Goal: Task Accomplishment & Management: Manage account settings

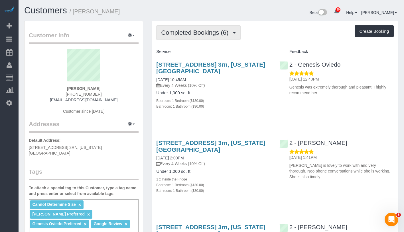
click at [205, 31] on span "Completed Bookings (6)" at bounding box center [196, 32] width 70 height 7
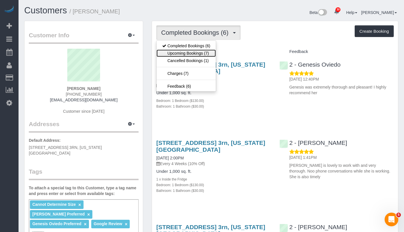
click at [204, 52] on link "Upcoming Bookings (7)" at bounding box center [185, 53] width 59 height 7
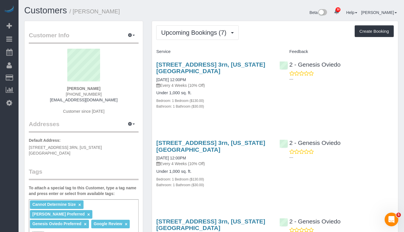
drag, startPoint x: 68, startPoint y: 86, endPoint x: 106, endPoint y: 87, distance: 38.2
click at [106, 87] on div "Dale Silin (617) 840-3274 dale1112@aol.com Customer since 2025" at bounding box center [84, 84] width 110 height 71
copy strong "Dale Silin"
click at [76, 89] on strong "Dale Silin" at bounding box center [83, 88] width 33 height 5
drag, startPoint x: 74, startPoint y: 88, endPoint x: 101, endPoint y: 87, distance: 27.6
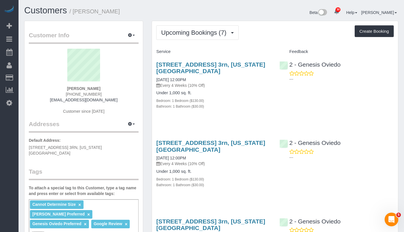
click at [101, 87] on div "Dale Silin (617) 840-3274 dale1112@aol.com Customer since 2025" at bounding box center [84, 84] width 110 height 71
copy strong "Dale Silin"
drag, startPoint x: 159, startPoint y: 80, endPoint x: 202, endPoint y: 79, distance: 42.5
click at [202, 79] on div "359 West 45th Street, Apt. 3rn, New York, NY 10036 10/01/2025 12:00PM Every 4 W…" at bounding box center [213, 88] width 123 height 64
copy link "10/01/2025 12:00PM"
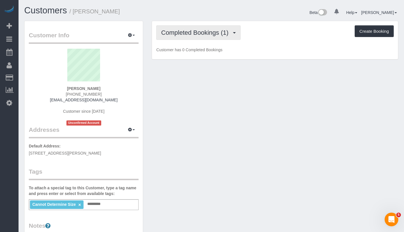
click at [202, 30] on span "Completed Bookings (1)" at bounding box center [196, 32] width 70 height 7
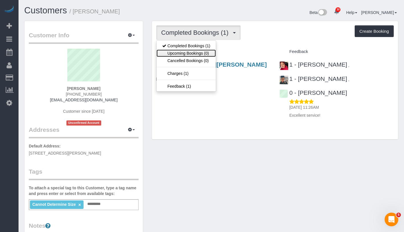
click at [199, 51] on link "Upcoming Bookings (0)" at bounding box center [185, 53] width 59 height 7
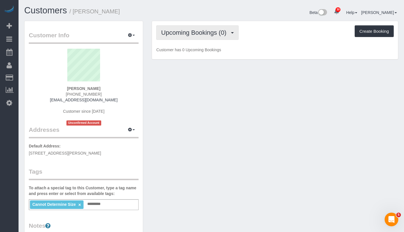
click at [202, 32] on span "Upcoming Bookings (0)" at bounding box center [195, 32] width 68 height 7
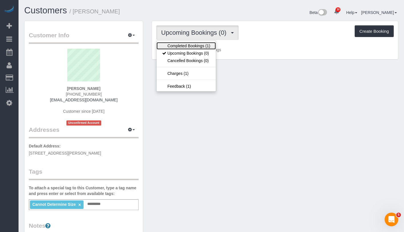
click at [197, 43] on link "Completed Bookings (1)" at bounding box center [185, 45] width 59 height 7
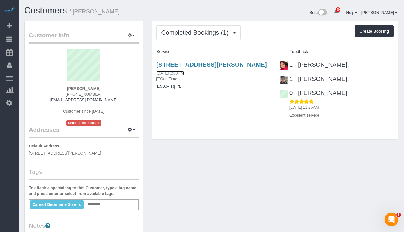
click at [177, 76] on link "09/29/2025 3:00PM" at bounding box center [169, 73] width 27 height 5
click at [372, 32] on button "Create Booking" at bounding box center [373, 31] width 39 height 12
select select "NY"
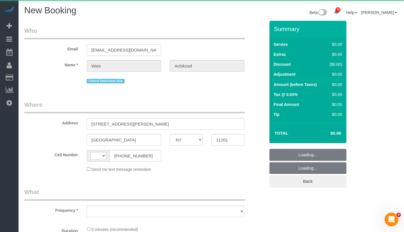
select select "string:[GEOGRAPHIC_DATA]"
select select "object:1209"
select select "string:stripe-pm_1SC0l94VGloSiKo7fU27xOqZ"
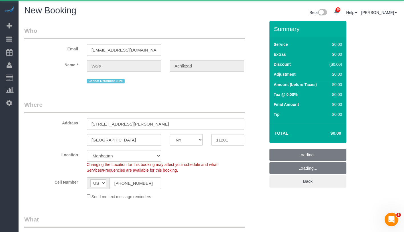
select select "object:1213"
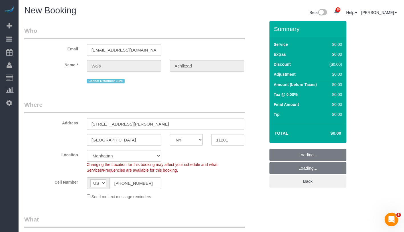
select select "6"
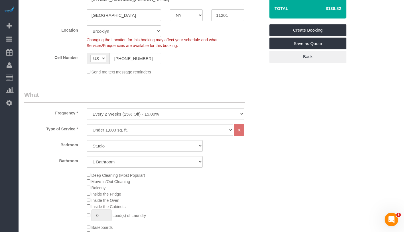
scroll to position [162, 0]
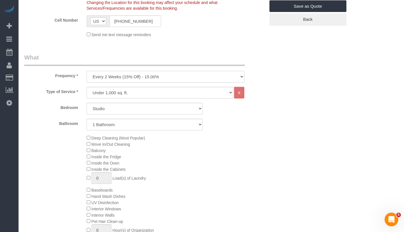
click at [186, 77] on select "One Time Weekly (20% Off) - 20.00% Every 2 Weeks (15% Off) - 15.00% Every 4 Wee…" at bounding box center [166, 77] width 158 height 12
select select "object:1760"
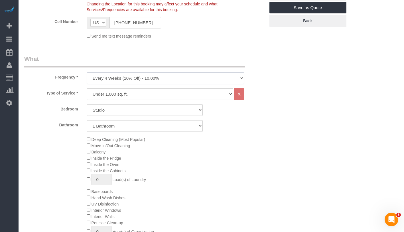
scroll to position [192, 0]
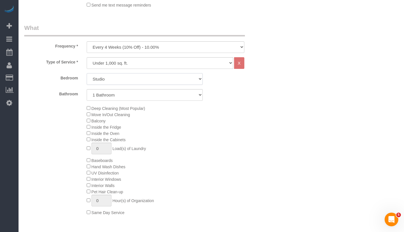
click at [158, 80] on select "Studio 1 Bedroom 2 Bedrooms 3 Bedrooms" at bounding box center [145, 79] width 116 height 12
click at [172, 64] on select "Under 1,000 sq. ft. 1,001 - 1,500 sq. ft. 1,500+ sq. ft. Custom Cleaning Office…" at bounding box center [160, 63] width 146 height 12
select select "213"
select select "1"
select select "120"
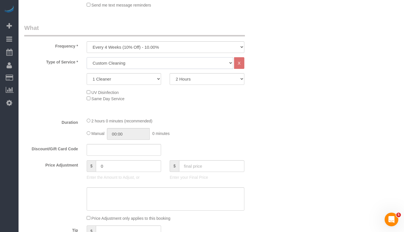
click at [144, 61] on select "Under 1,000 sq. ft. 1,001 - 1,500 sq. ft. 1,500+ sq. ft. Custom Cleaning Office…" at bounding box center [160, 63] width 146 height 12
select select "212"
select select "2"
type input "02:00"
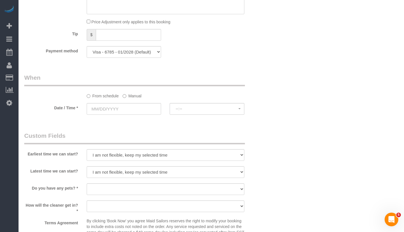
scroll to position [479, 0]
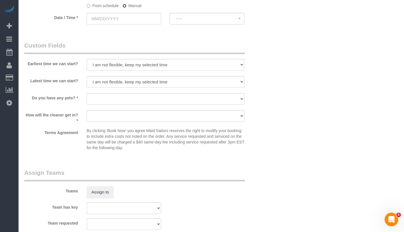
click at [126, 5] on label "Manual" at bounding box center [132, 5] width 19 height 8
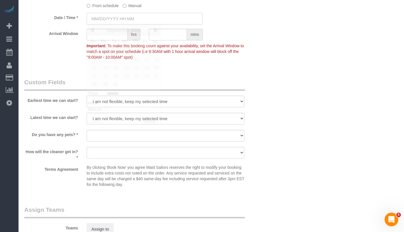
click at [137, 14] on input "text" at bounding box center [145, 19] width 116 height 12
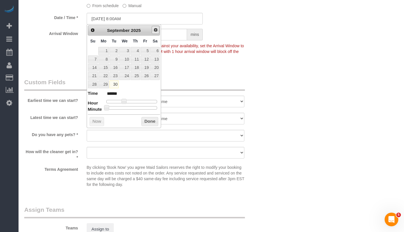
click at [154, 31] on span "Next" at bounding box center [155, 30] width 5 height 5
click at [104, 85] on link "27" at bounding box center [103, 85] width 11 height 8
type input "10/27/2025 9:00AM"
type input "******"
type input "10/27/2025 10:00AM"
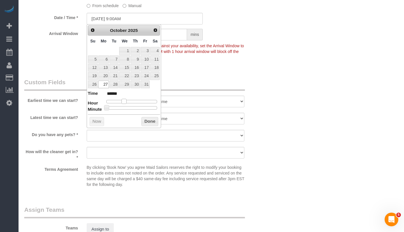
type input "*******"
type input "10/27/2025 11:00AM"
type input "*******"
type input "10/27/2025 12:00PM"
type input "*******"
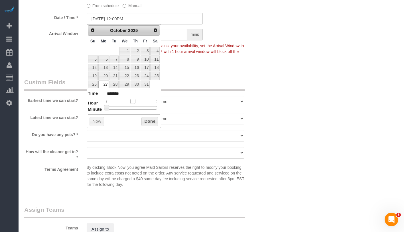
drag, startPoint x: 124, startPoint y: 102, endPoint x: 133, endPoint y: 102, distance: 9.4
click at [133, 102] on span at bounding box center [132, 101] width 5 height 5
click at [145, 120] on button "Done" at bounding box center [149, 121] width 17 height 9
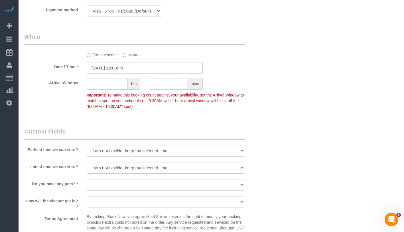
scroll to position [442, 0]
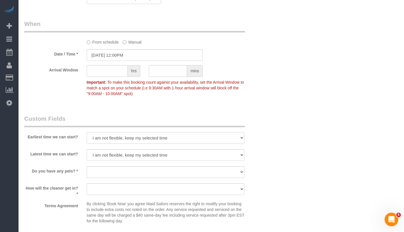
click at [187, 140] on select "I am not flexible, keep my selected time 8:00 AM 9:00 AM 10:00 AM 11:00 AM 12:0…" at bounding box center [166, 138] width 158 height 12
select select "number:60"
click at [123, 158] on select "I am not flexible, keep my selected time 8:00 AM 9:00 AM 10:00 AM 11:00 AM 12:0…" at bounding box center [166, 155] width 158 height 12
select select "number:75"
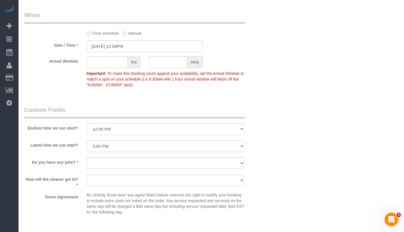
scroll to position [452, 0]
click at [130, 160] on select "Dog Cat None" at bounding box center [166, 163] width 158 height 12
click at [137, 156] on sui-booking-custom-fields "Earliest time we can start? I am not flexible, keep my selected time 8:00 AM 9:…" at bounding box center [144, 161] width 241 height 112
click at [135, 162] on select "Dog Cat None" at bounding box center [166, 163] width 158 height 12
select select "number:15"
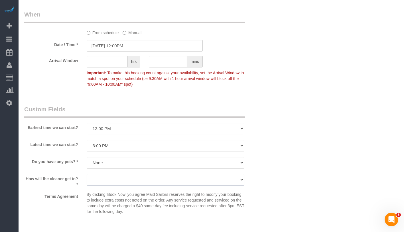
click at [133, 182] on select "We'll let you in. Doorman/Front Desk has the key. Other (Provide details)" at bounding box center [166, 180] width 158 height 12
click at [115, 177] on select "We'll let you in. Doorman/Front Desk has the key. Other (Provide details)" at bounding box center [166, 180] width 158 height 12
select select "number:5"
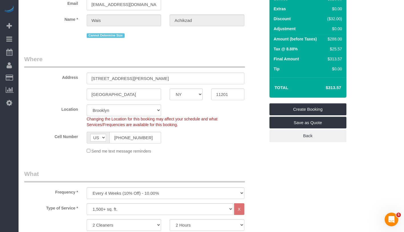
scroll to position [3, 0]
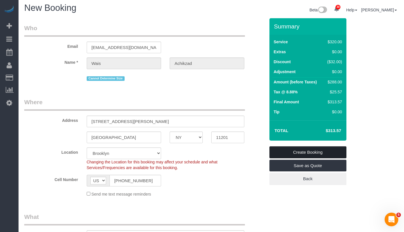
click at [338, 152] on link "Create Booking" at bounding box center [307, 152] width 77 height 12
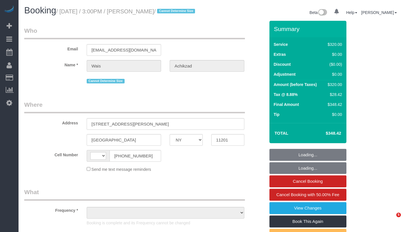
select select "NY"
select select "string:[GEOGRAPHIC_DATA]"
select select "object:832"
select select "number:59"
select select "number:75"
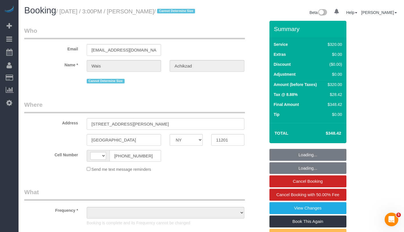
select select "number:15"
select select "number:5"
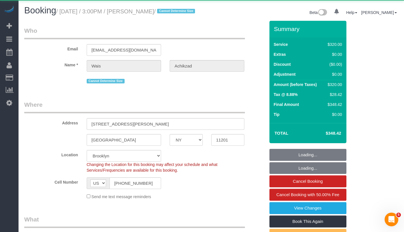
select select "object:1074"
select select "string:stripe-pm_1SC0l94VGloSiKo7fU27xOqZ"
select select "spot1"
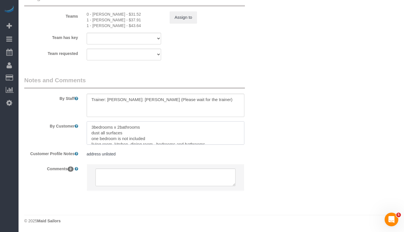
scroll to position [6, 0]
drag, startPoint x: 90, startPoint y: 127, endPoint x: 213, endPoint y: 151, distance: 126.1
click at [213, 151] on sui-booking-comments "By Staff By Customer Customer Profile Notes address unlisted address unlisted C…" at bounding box center [144, 136] width 241 height 121
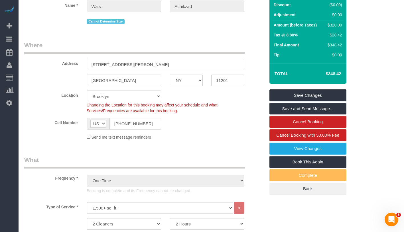
scroll to position [0, 0]
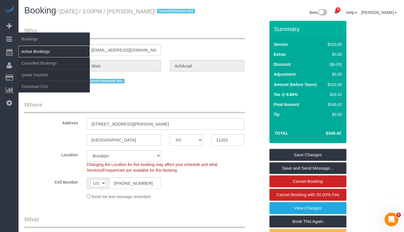
click at [59, 48] on link "Active Bookings" at bounding box center [54, 51] width 71 height 11
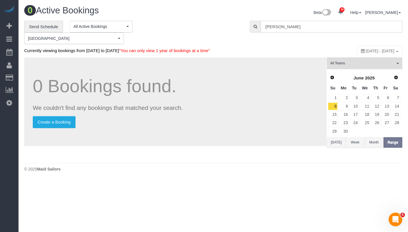
click at [313, 27] on input "Peter Moniz" at bounding box center [332, 27] width 142 height 12
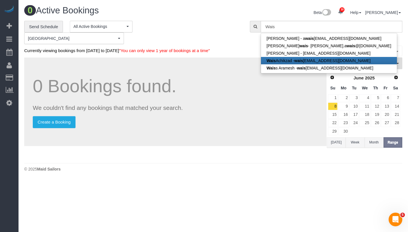
click at [307, 60] on link "Wais Achikzad - wais mano2@gmail.com" at bounding box center [329, 60] width 136 height 7
type input "waismano2@gmail.com"
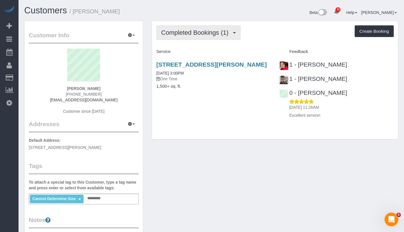
click at [202, 35] on span "Completed Bookings (1)" at bounding box center [196, 32] width 70 height 7
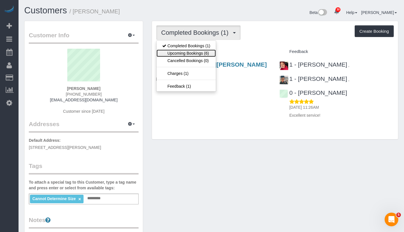
click at [197, 52] on link "Upcoming Bookings (6)" at bounding box center [185, 53] width 59 height 7
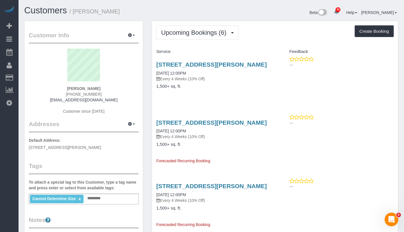
click at [114, 197] on div "Cannot Determine Size × Add a tag" at bounding box center [84, 199] width 110 height 11
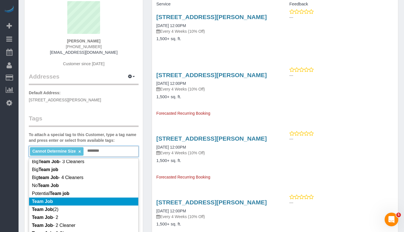
scroll to position [19, 0]
type input "********"
click at [95, 202] on li "Team Job" at bounding box center [83, 201] width 109 height 8
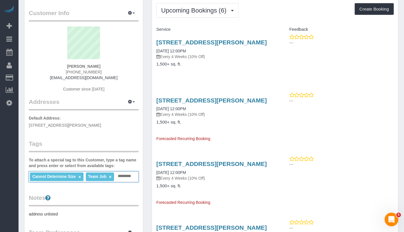
scroll to position [0, 0]
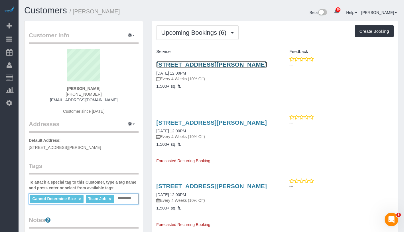
click at [208, 65] on link "110 Warren Street Apt 104, Brooklyn, NY 11201" at bounding box center [211, 64] width 110 height 7
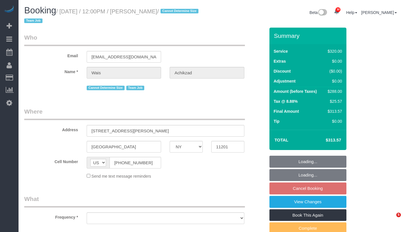
select select "NY"
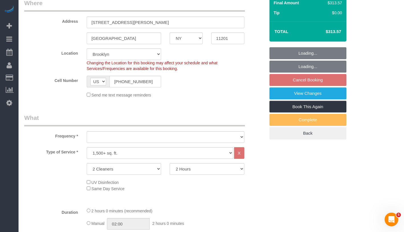
select select "object:906"
select select "spot5"
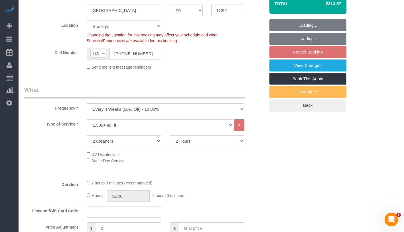
select select "object:1060"
select select "string:stripe-pm_1SC0l94VGloSiKo7fU27xOqZ"
select select "number:60"
select select "number:75"
select select "number:15"
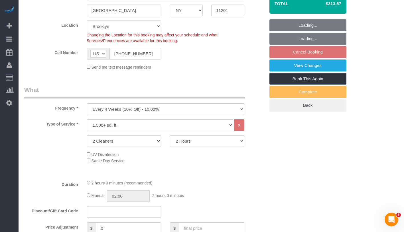
select select "number:5"
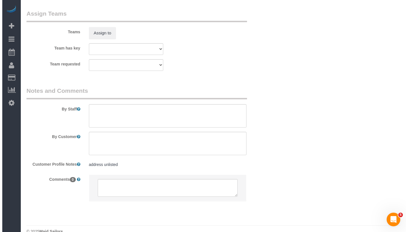
scroll to position [647, 0]
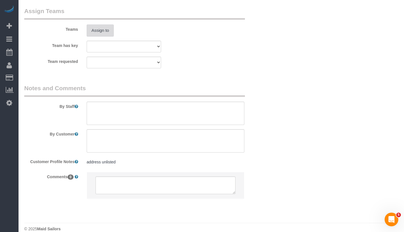
click at [102, 33] on button "Assign to" at bounding box center [100, 31] width 27 height 12
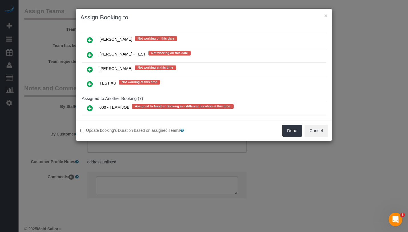
scroll to position [932, 0]
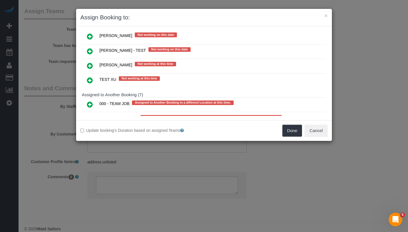
click at [91, 101] on icon at bounding box center [90, 104] width 6 height 7
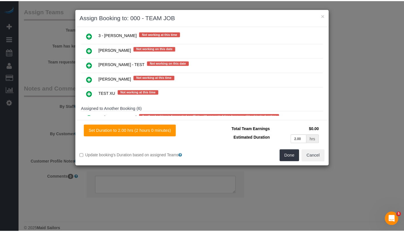
scroll to position [945, 0]
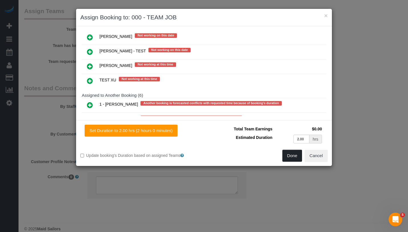
click at [294, 155] on button "Done" at bounding box center [292, 156] width 20 height 12
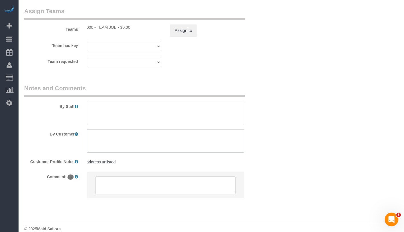
click at [149, 137] on textarea at bounding box center [166, 140] width 158 height 23
paste textarea "3bedrooms x 2bathrooms dust all surfaces one bedroom is not included living roo…"
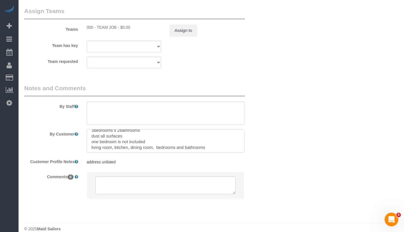
scroll to position [6, 0]
type textarea "3bedrooms x 2bathrooms dust all surfaces one bedroom is not included living roo…"
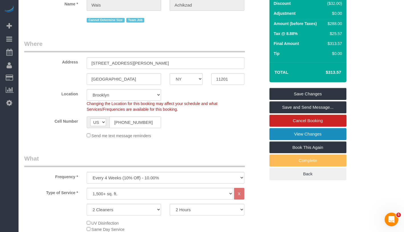
scroll to position [16, 0]
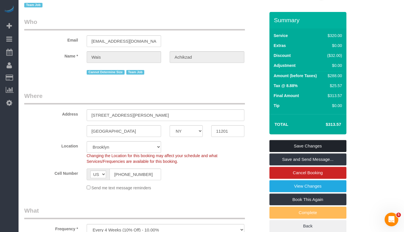
click at [327, 144] on link "Save Changes" at bounding box center [307, 146] width 77 height 12
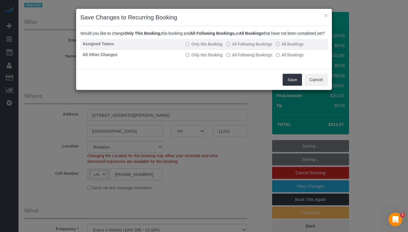
click at [247, 47] on label "All Following Bookings" at bounding box center [250, 44] width 46 height 6
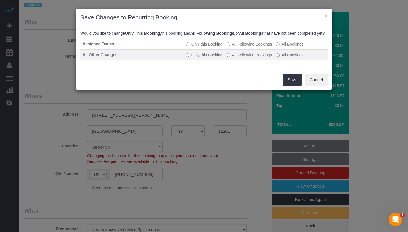
click at [245, 58] on label "All Following Bookings" at bounding box center [250, 55] width 46 height 6
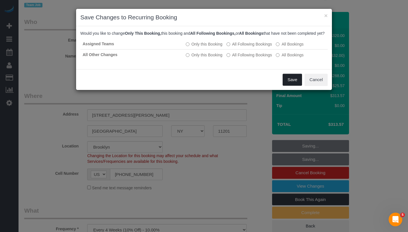
click at [285, 83] on button "Save" at bounding box center [292, 80] width 19 height 12
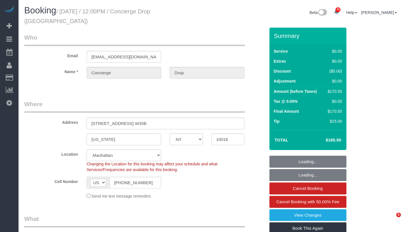
select select "NY"
select select "number:89"
select select "number:90"
select select "number:15"
select select "number:6"
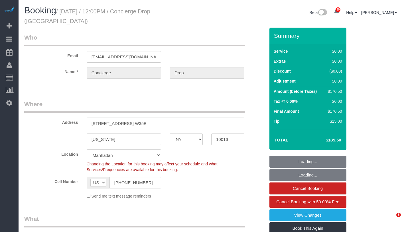
select select "2"
select select "spot1"
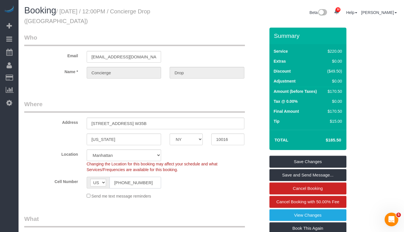
drag, startPoint x: 145, startPoint y: 177, endPoint x: 112, endPoint y: 176, distance: 33.4
click at [112, 177] on input "(929) 458-7488" at bounding box center [135, 183] width 52 height 12
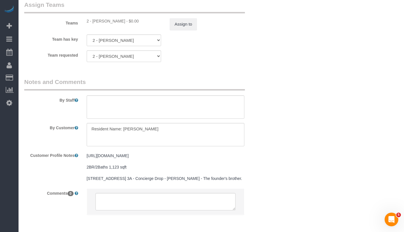
scroll to position [783, 0]
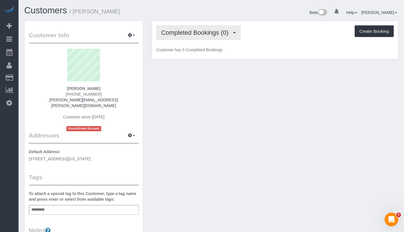
click at [189, 33] on span "Completed Bookings (0)" at bounding box center [196, 32] width 70 height 7
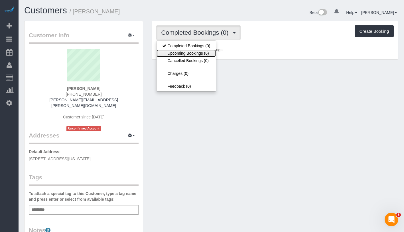
click at [186, 55] on link "Upcoming Bookings (6)" at bounding box center [185, 53] width 59 height 7
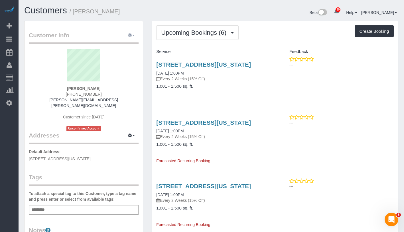
click at [134, 36] on button "button" at bounding box center [131, 35] width 14 height 9
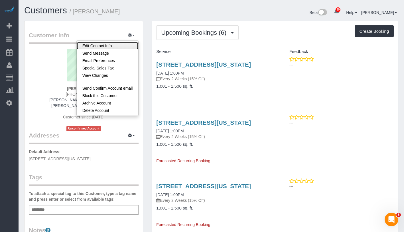
click at [119, 43] on link "Edit Contact Info" at bounding box center [108, 45] width 62 height 7
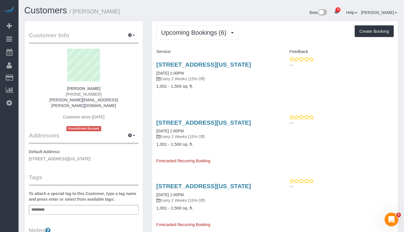
select select "NY"
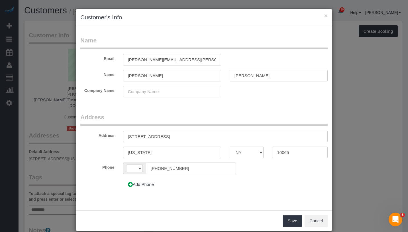
select select "string:[GEOGRAPHIC_DATA]"
click at [172, 136] on input "220 East 63rd Unit PHG" at bounding box center [225, 137] width 205 height 12
click at [161, 136] on input "220 East 63rd Unit PHG" at bounding box center [225, 137] width 205 height 12
type input "220 East 63rd Apt. PHG"
click at [292, 221] on button "Save" at bounding box center [292, 221] width 19 height 12
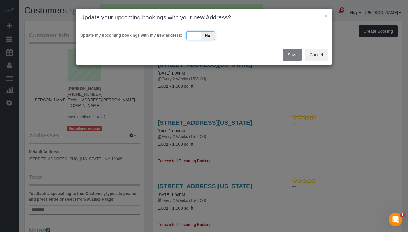
click at [191, 38] on div "Yes No" at bounding box center [200, 35] width 28 height 9
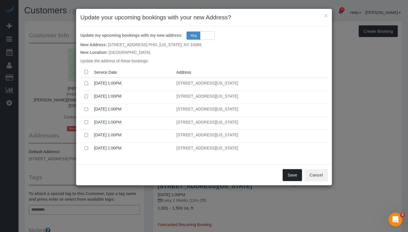
click at [293, 175] on button "Save" at bounding box center [292, 175] width 19 height 12
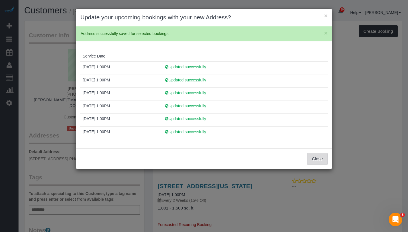
click at [319, 155] on button "Close" at bounding box center [317, 159] width 21 height 12
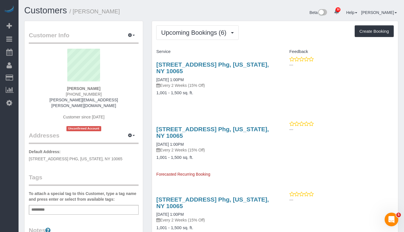
drag, startPoint x: 154, startPoint y: 61, endPoint x: 179, endPoint y: 70, distance: 26.7
click at [179, 70] on div "220 East 63rd Apt. Phg, New York, NY 10065 10/03/2025 1:00PM Every 2 Weeks (15%…" at bounding box center [213, 81] width 123 height 50
copy link "220 East 63rd Apt. Phg, New York, NY 10065"
click at [134, 34] on button "button" at bounding box center [131, 35] width 14 height 9
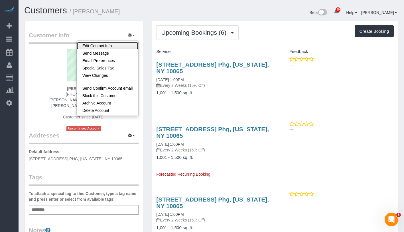
click at [118, 44] on link "Edit Contact Info" at bounding box center [108, 45] width 62 height 7
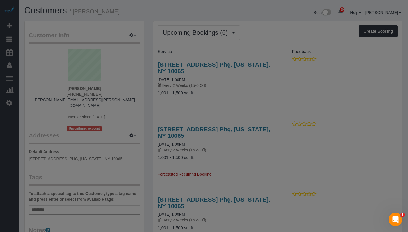
select select "NY"
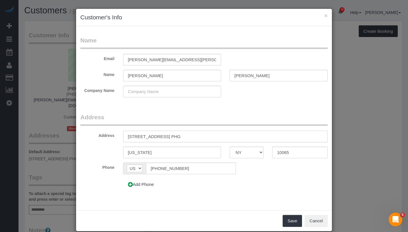
click at [154, 136] on input "220 East 63rd Apt. PHG" at bounding box center [225, 137] width 205 height 12
type input "[STREET_ADDRESS] PHG"
click at [292, 219] on button "Save" at bounding box center [292, 221] width 19 height 12
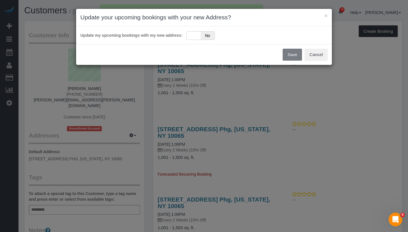
click at [183, 33] on div "Update my upcoming bookings with my new address: Yes No" at bounding box center [203, 34] width 247 height 9
click at [189, 36] on div "Yes No" at bounding box center [200, 35] width 28 height 9
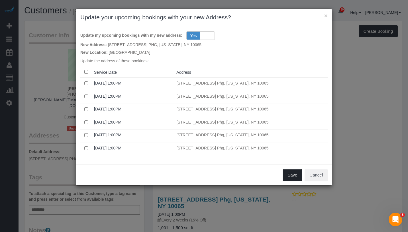
click at [293, 174] on button "Save" at bounding box center [292, 175] width 19 height 12
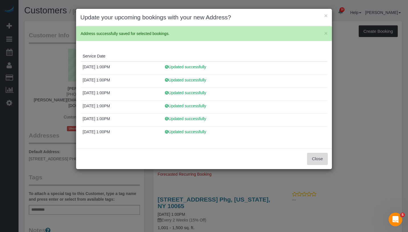
click at [317, 161] on button "Close" at bounding box center [317, 159] width 21 height 12
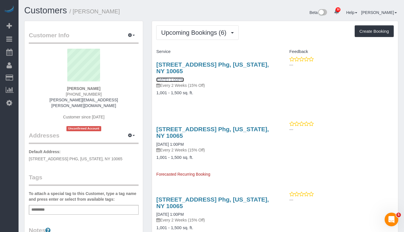
click at [183, 78] on link "10/03/2025 1:00PM" at bounding box center [169, 79] width 27 height 5
click at [180, 79] on link "10/03/2025 1:00PM" at bounding box center [169, 79] width 27 height 5
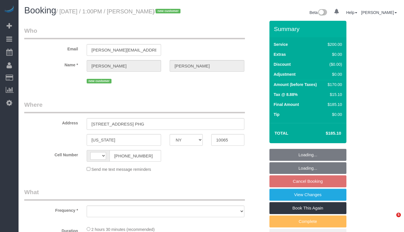
select select "NY"
select select "string:[GEOGRAPHIC_DATA]"
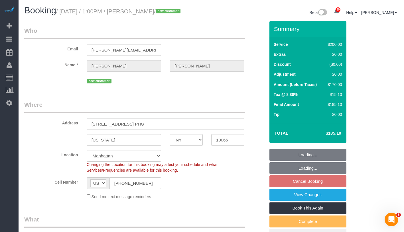
select select "object:815"
select select "150"
select select "number:61"
select select "number:75"
select select "number:15"
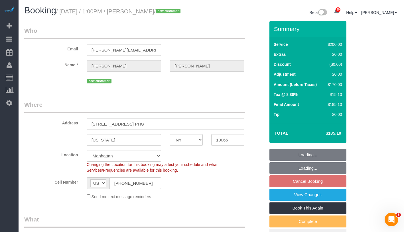
select select "number:6"
select select "string:stripe-pm_1SD47w4VGloSiKo7chgJo944"
select select "spot6"
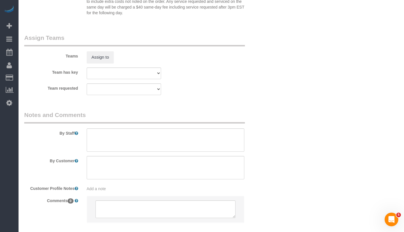
scroll to position [652, 0]
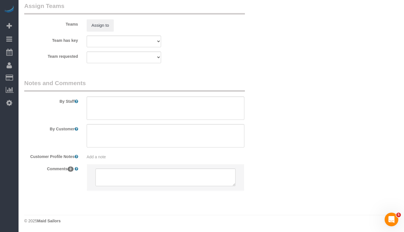
click at [143, 153] on div "Add a note" at bounding box center [165, 156] width 166 height 8
click at [140, 157] on div "Add a note" at bounding box center [166, 157] width 158 height 6
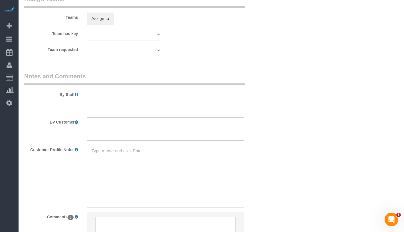
click at [139, 157] on textarea at bounding box center [166, 176] width 158 height 63
paste textarea "[URL][DOMAIN_NAME]"
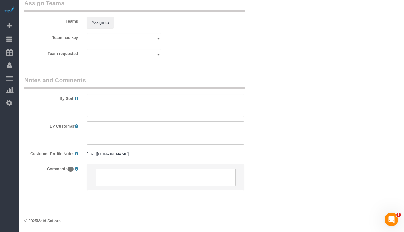
click at [198, 160] on div "[URL][DOMAIN_NAME] [URL][DOMAIN_NAME]" at bounding box center [165, 154] width 166 height 11
click at [198, 157] on pre "[URL][DOMAIN_NAME]" at bounding box center [166, 154] width 158 height 6
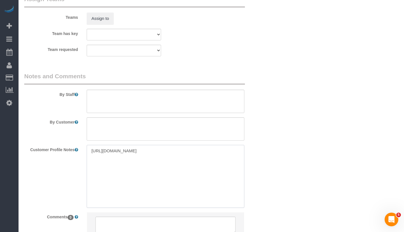
click at [198, 157] on textarea "[URL][DOMAIN_NAME]" at bounding box center [166, 176] width 158 height 63
paste textarea "2 beds 2 baths"
click at [90, 169] on textarea "[URL][DOMAIN_NAME] 2 beds 2 baths" at bounding box center [166, 176] width 158 height 63
click at [89, 175] on textarea "[URL][DOMAIN_NAME] 2 beds 2 baths" at bounding box center [166, 176] width 158 height 63
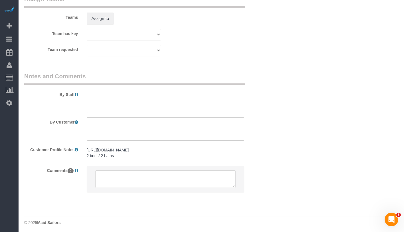
click at [99, 158] on pre "[URL][DOMAIN_NAME] 2 beds/ 2 baths" at bounding box center [166, 152] width 158 height 11
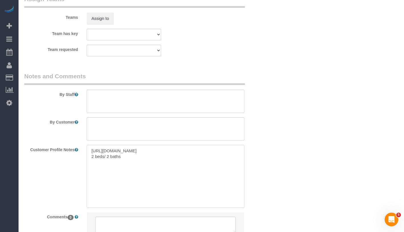
click at [89, 156] on textarea "[URL][DOMAIN_NAME] 2 beds/ 2 baths" at bounding box center [166, 176] width 158 height 63
click at [95, 156] on textarea "[URL][DOMAIN_NAME] 2 beds/ 2 baths" at bounding box center [166, 176] width 158 height 63
paste textarea "The Blake [STREET_ADDRESS][US_STATE]"
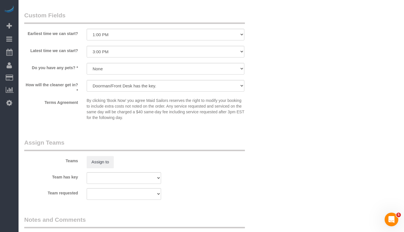
scroll to position [707, 0]
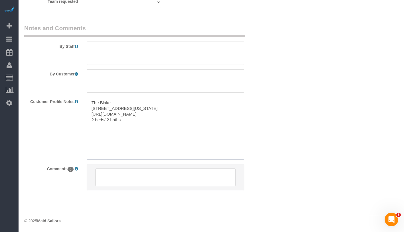
type textarea "The Blake [STREET_ADDRESS][US_STATE] [URL][DOMAIN_NAME] 2 beds/ 2 baths"
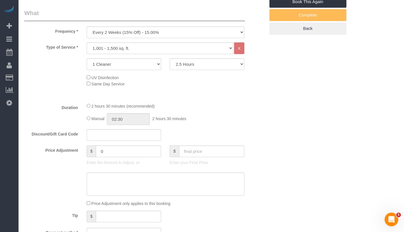
scroll to position [16, 0]
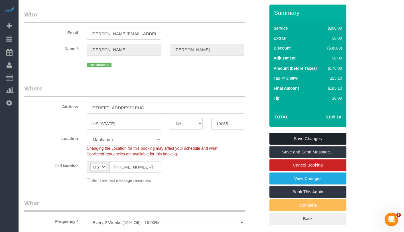
click at [304, 145] on link "Save Changes" at bounding box center [307, 139] width 77 height 12
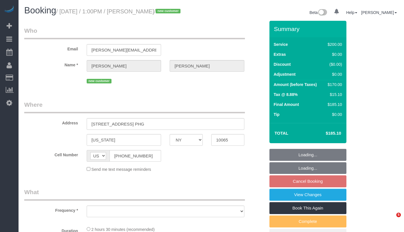
select select "NY"
select select "object:809"
select select "number:61"
select select "number:75"
select select "number:15"
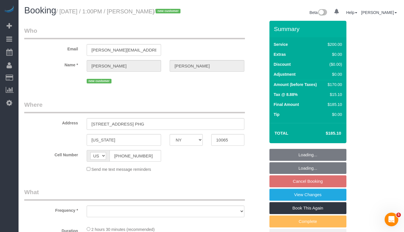
select select "number:6"
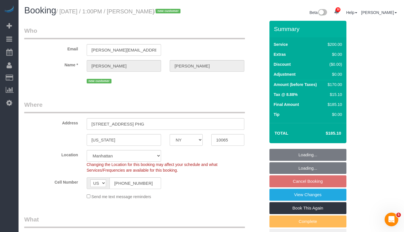
select select "object:1041"
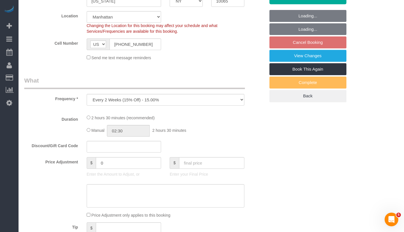
select select "string:stripe-pm_1SD47w4VGloSiKo7chgJo944"
select select "150"
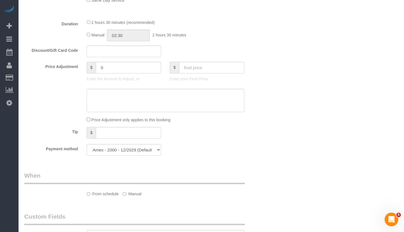
select select "spot6"
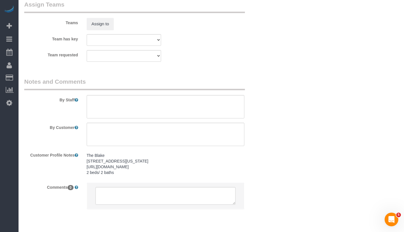
scroll to position [655, 0]
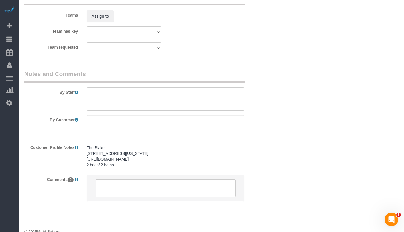
click at [144, 171] on div "The Blake 220 East 63rd Street, New York, NY 10065 https://streeteasy.com/build…" at bounding box center [165, 157] width 166 height 28
click at [144, 168] on pre "The Blake 220 East 63rd Street, New York, NY 10065 https://streeteasy.com/build…" at bounding box center [166, 156] width 158 height 23
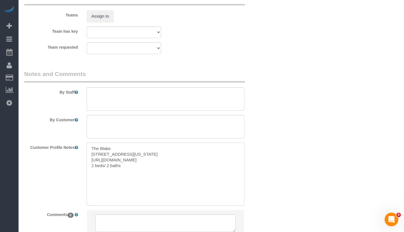
click at [139, 173] on textarea "The Blake 220 East 63rd Street, New York, NY 10065 https://streeteasy.com/build…" at bounding box center [166, 174] width 158 height 63
paste textarea "1,400sqft"
type textarea "The Blake 220 East 63rd Street, New York, NY 10065 https://streeteasy.com/build…"
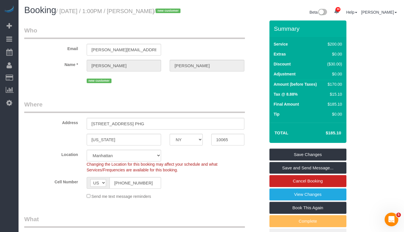
scroll to position [0, 0]
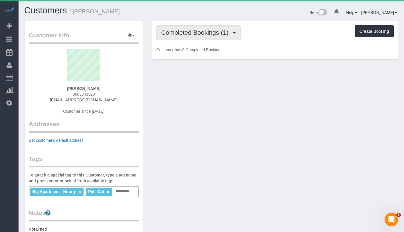
click at [186, 35] on span "Completed Bookings (1)" at bounding box center [196, 32] width 70 height 7
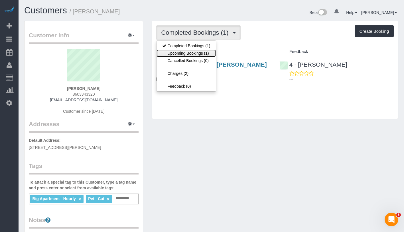
click at [185, 51] on link "Upcoming Bookings (1)" at bounding box center [185, 53] width 59 height 7
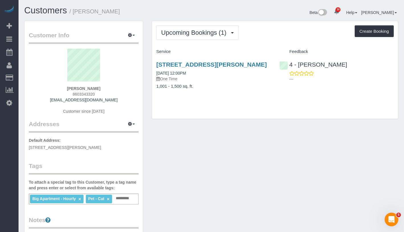
drag, startPoint x: 64, startPoint y: 87, endPoint x: 105, endPoint y: 90, distance: 41.1
click at [105, 90] on div "[PERSON_NAME] 8603343320 [EMAIL_ADDRESS][DOMAIN_NAME] Customer since [DATE]" at bounding box center [84, 84] width 110 height 71
copy strong "[PERSON_NAME]"
click at [375, 69] on div "4 - Daniela Ferreira Alves ---" at bounding box center [336, 70] width 123 height 28
click at [172, 76] on link "09/30/2025 12:00PM" at bounding box center [171, 73] width 30 height 5
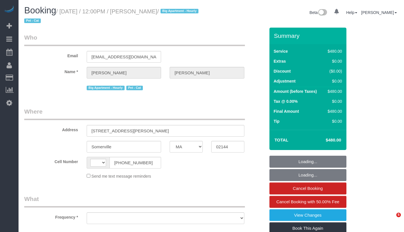
select select "MA"
select select "string:[GEOGRAPHIC_DATA]"
select select "object:748"
select select "number:59"
select select "number:77"
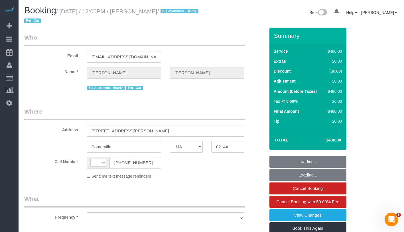
select select "number:15"
select select "number:5"
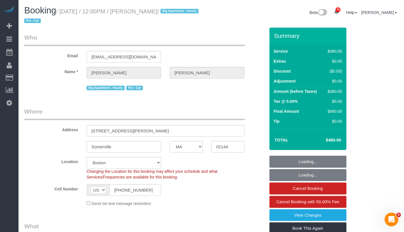
select select "object:974"
select select "string:stripe-pm_1Pdz0A4VGloSiKo789ny9Z9Z"
select select "spot1"
select select "2"
select select "180"
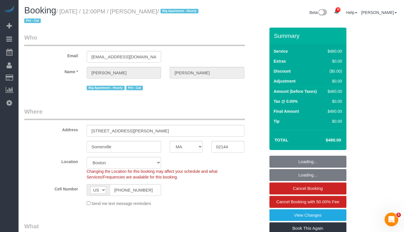
drag, startPoint x: 150, startPoint y: 11, endPoint x: 198, endPoint y: 9, distance: 48.8
click at [198, 9] on small "/ September 30, 2025 / 12:00PM / Whitney Sternberg / Big Apartment - Hourly Pet…" at bounding box center [112, 16] width 176 height 16
copy small "Whitney Sternberg"
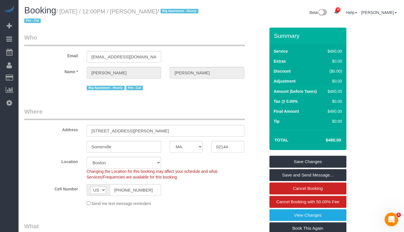
drag, startPoint x: 64, startPoint y: 13, endPoint x: 204, endPoint y: 13, distance: 140.7
click at [204, 13] on h1 "Booking / September 30, 2025 / 12:00PM / Whitney Sternberg / Big Apartment - Ho…" at bounding box center [115, 15] width 183 height 19
copy small "September 30, 2025 / 12:00PM / Whitney Sternberg /"
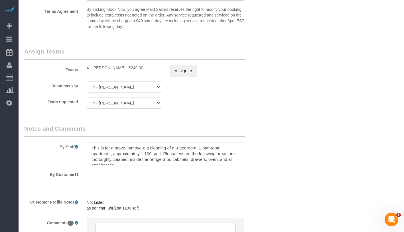
scroll to position [623, 0]
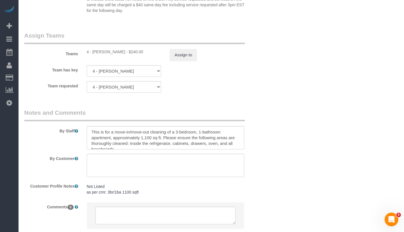
drag, startPoint x: 93, startPoint y: 52, endPoint x: 132, endPoint y: 52, distance: 39.0
click at [132, 52] on div "4 - Daniela Ferreira Alves - $240.00" at bounding box center [124, 52] width 75 height 6
copy div "Daniela Ferreira Alves"
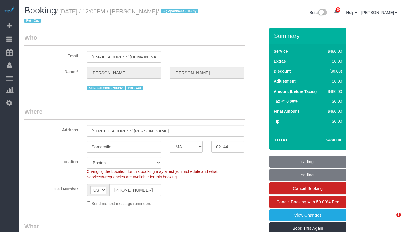
select select "MA"
select select "2"
select select "180"
select select "number:59"
select select "number:77"
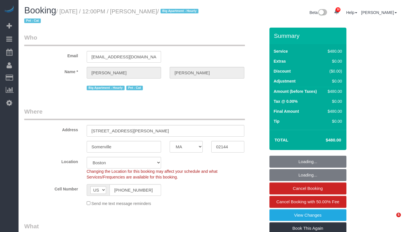
select select "number:15"
select select "number:5"
select select "spot1"
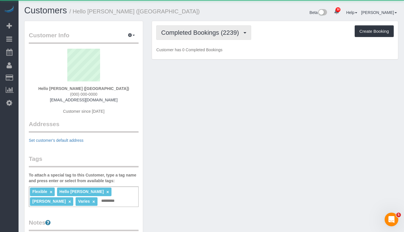
click at [213, 33] on span "Completed Bookings (2239)" at bounding box center [201, 32] width 81 height 7
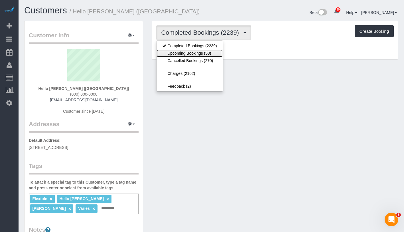
click at [203, 52] on link "Upcoming Bookings (53)" at bounding box center [189, 53] width 66 height 7
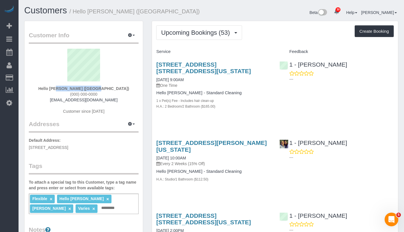
drag, startPoint x: 66, startPoint y: 89, endPoint x: 104, endPoint y: 89, distance: 38.5
click at [104, 89] on div "Hello Alfred (NYC) (000) 000-0000 helloalfred-nyc@maidsailors.com Customer sinc…" at bounding box center [84, 84] width 110 height 71
copy strong "Hello Alfred (NYC)"
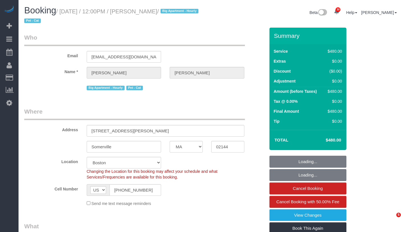
select select "MA"
select select "number:59"
select select "number:77"
select select "number:15"
select select "number:5"
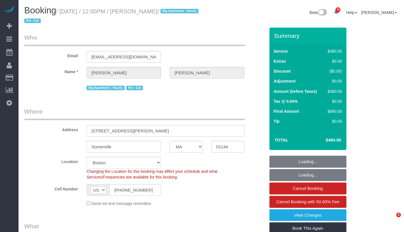
select select "object:1113"
select select "2"
select select "180"
select select "spot1"
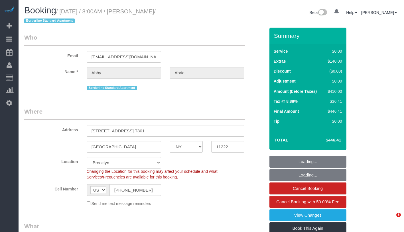
select select "NY"
select select "object:821"
select select "number:56"
select select "number:72"
select select "number:15"
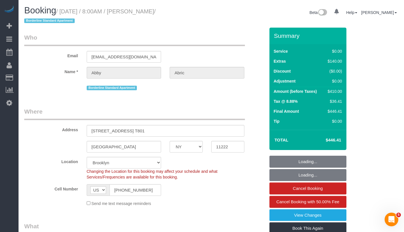
select select "number:5"
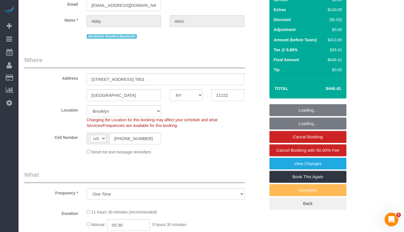
select select "object:971"
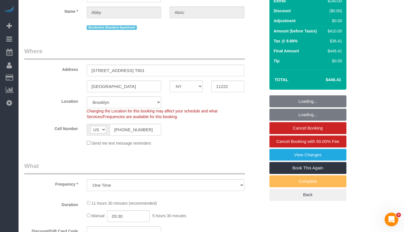
select select "spot1"
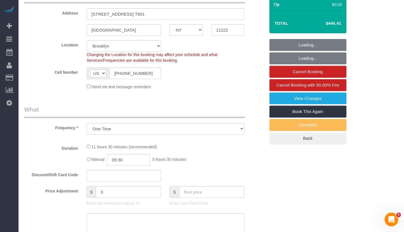
select select "3"
select select "2"
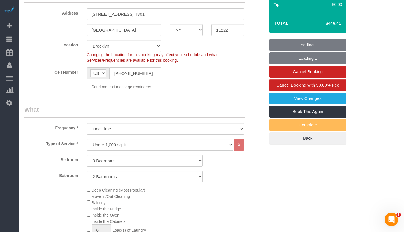
select select "3"
select select "2"
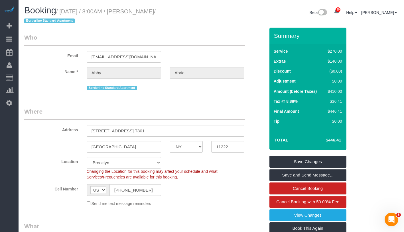
drag, startPoint x: 147, startPoint y: 12, endPoint x: 176, endPoint y: 10, distance: 28.8
click at [156, 10] on small "/ [DATE] / 8:00AM / [PERSON_NAME] / Borderline Standard Apartment" at bounding box center [89, 16] width 131 height 16
copy small "[PERSON_NAME]"
drag, startPoint x: 63, startPoint y: 12, endPoint x: 184, endPoint y: 10, distance: 121.1
click at [184, 10] on h1 "Booking / [DATE] / 8:00AM / [PERSON_NAME] / Borderline Standard Apartment" at bounding box center [115, 15] width 183 height 19
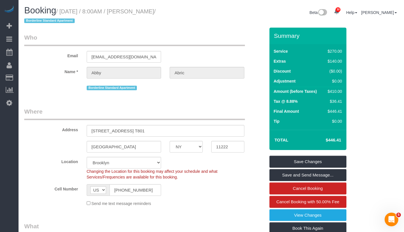
copy small "[DATE] / 8:00AM / [PERSON_NAME] /"
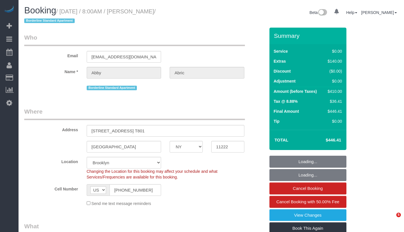
select select "NY"
select select "number:56"
select select "number:72"
select select "number:15"
select select "number:5"
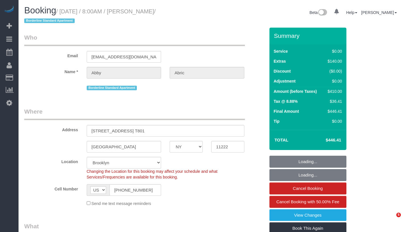
select select "object:970"
select select "spot1"
select select "3"
select select "2"
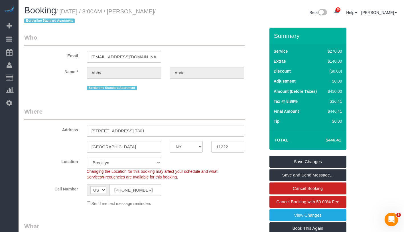
drag, startPoint x: 145, startPoint y: 12, endPoint x: 176, endPoint y: 11, distance: 30.8
click at [156, 11] on small "/ September 30, 2025 / 8:00AM / Abby Abric / Borderline Standard Apartment" at bounding box center [89, 16] width 131 height 16
copy small "Abby Abric"
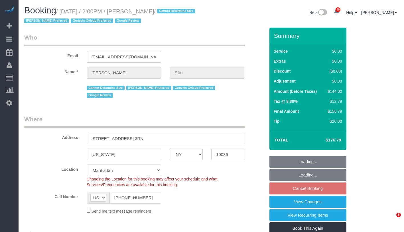
select select "NY"
select select "number:89"
select select "number:75"
select select "number:15"
select select "number:5"
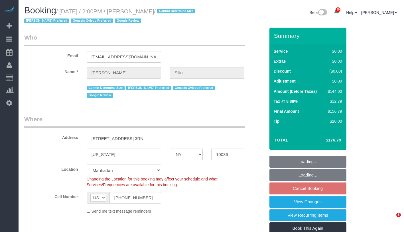
select select "spot1"
select select "1"
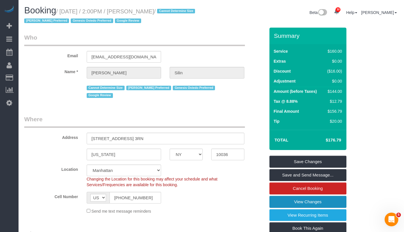
click at [304, 201] on link "View Changes" at bounding box center [307, 202] width 77 height 12
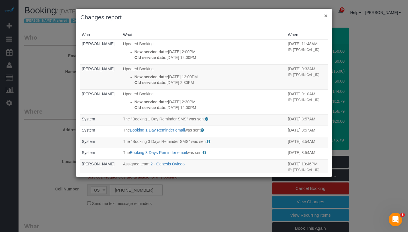
click at [327, 16] on button "×" at bounding box center [325, 16] width 3 height 6
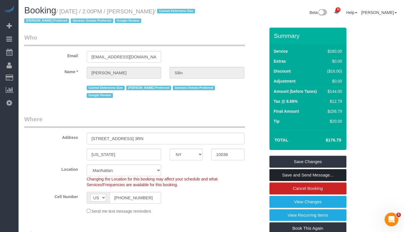
click at [330, 171] on link "Save and Send Message..." at bounding box center [307, 175] width 77 height 12
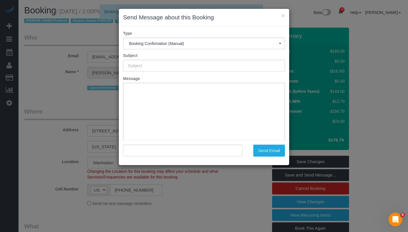
type input "Cleaning Confirmed for [DATE] 2:00pm"
type input ""[PERSON_NAME]" <[EMAIL_ADDRESS][DOMAIN_NAME]>"
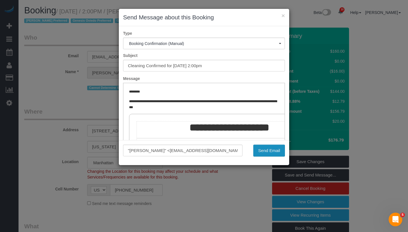
click at [274, 151] on button "Send Email" at bounding box center [269, 151] width 32 height 12
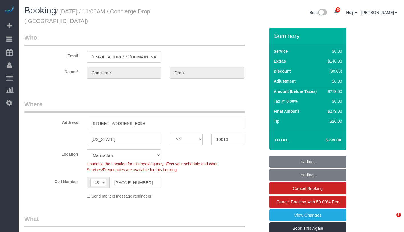
select select "NY"
select select "object:1109"
select select "2"
select select "spot1"
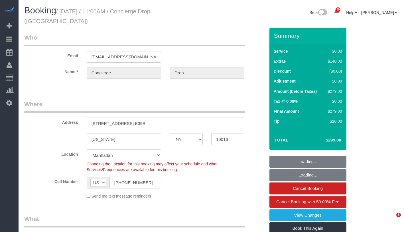
select select "number:89"
select select "number:90"
select select "number:13"
select select "number:6"
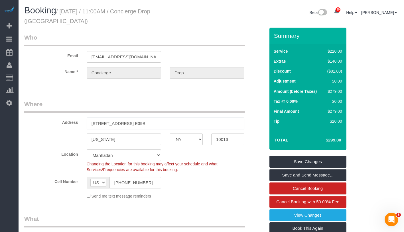
drag, startPoint x: 90, startPoint y: 116, endPoint x: 113, endPoint y: 116, distance: 22.8
click at [113, 118] on input "626 1st Ave, Apt. E39B" at bounding box center [166, 124] width 158 height 12
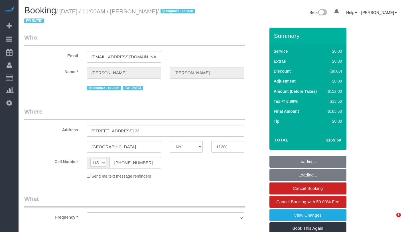
select select "NY"
select select "number:89"
select select "number:90"
select select "number:15"
select select "number:6"
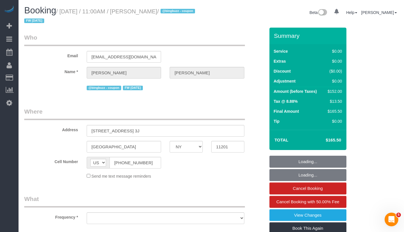
select select "object:968"
select select "string:stripe-pm_1QIB3I4VGloSiKo71y7zcdOm"
select select "spot1"
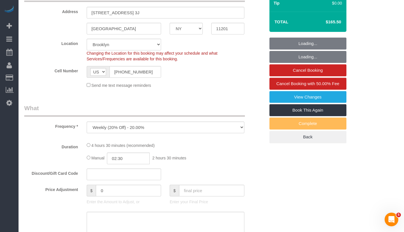
select select "2"
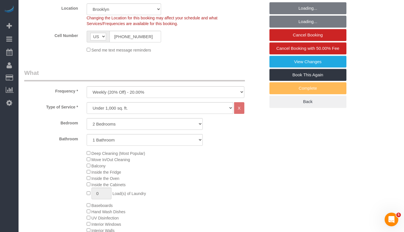
select select "object:1433"
select select "spot44"
select select "2"
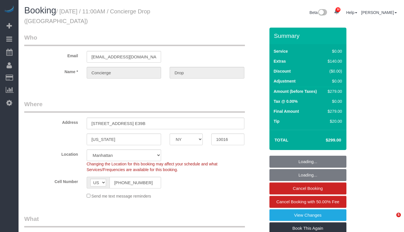
select select "NY"
select select "2"
select select "spot1"
select select "number:89"
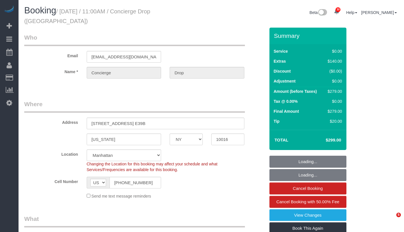
select select "number:90"
select select "number:13"
select select "number:6"
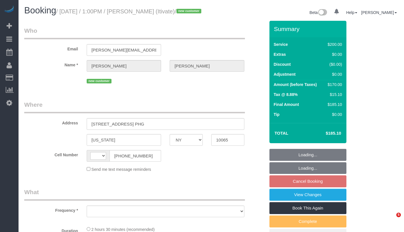
select select "NY"
select select "string:US"
select select "150"
select select "number:61"
select select "number:75"
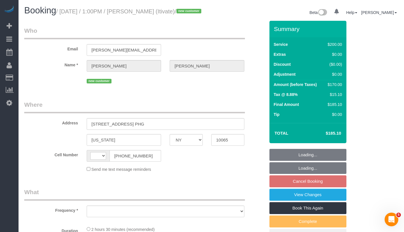
select select "number:15"
select select "number:6"
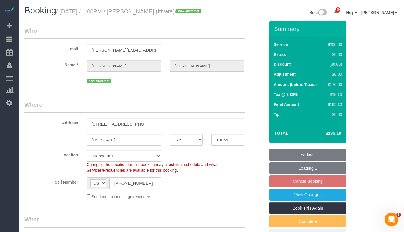
select select "object:1037"
select select "string:stripe-pm_1SD47w4VGloSiKo7chgJo944"
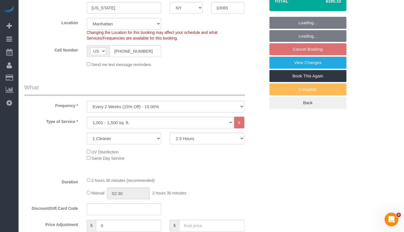
select select "object:1046"
select select "spot6"
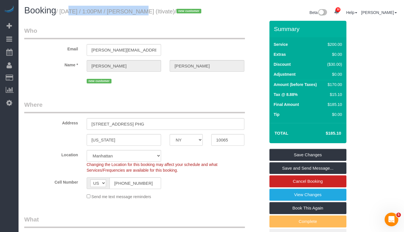
drag, startPoint x: 63, startPoint y: 13, endPoint x: 133, endPoint y: 13, distance: 69.8
click at [133, 13] on small "/ October 03, 2025 / 1:00PM / Jessica Walther (Itivate) / new customer" at bounding box center [129, 11] width 147 height 6
copy small "October 03, 2025 / 1:00PM"
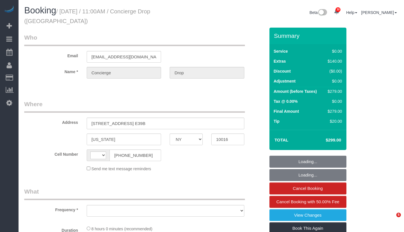
select select "NY"
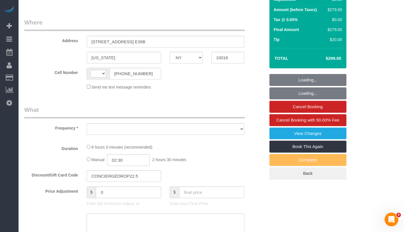
select select "string:stripe-pm_1RaQn24VGloSiKo7zeOF73Wj"
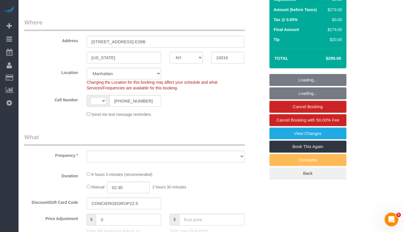
select select "string:[GEOGRAPHIC_DATA]"
select select "spot1"
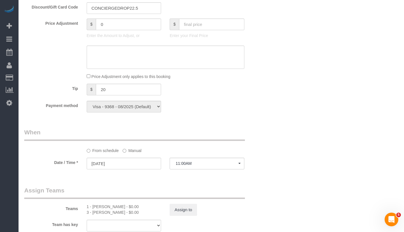
select select "object:1206"
select select "2"
select select "number:89"
select select "number:90"
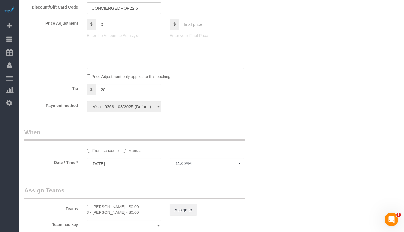
select select "number:13"
select select "number:6"
select select "object:1458"
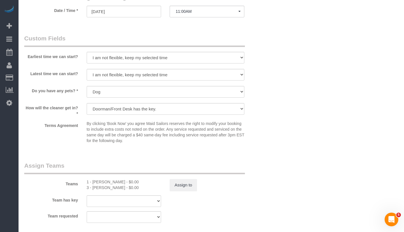
select select "2"
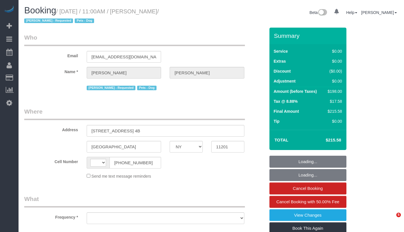
select select "NY"
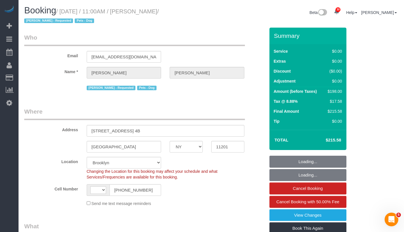
select select "object:578"
select select "string:stripe-pm_1QRarJ4VGloSiKo7f1CdWVbw"
select select "string:[GEOGRAPHIC_DATA]"
select select "spot1"
select select "number:57"
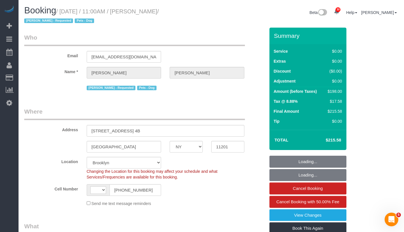
select select "number:72"
select select "number:13"
select select "number:5"
select select "object:1085"
select select "2"
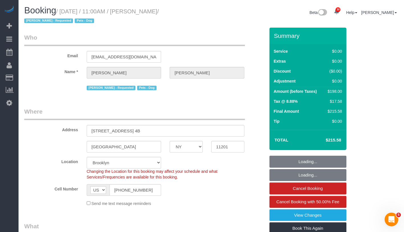
select select "2"
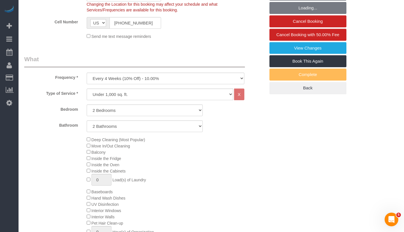
select select "2"
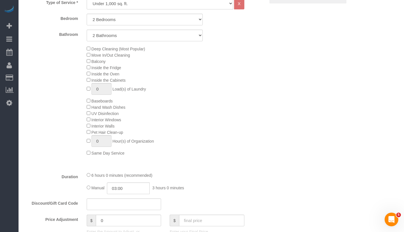
scroll to position [259, 0]
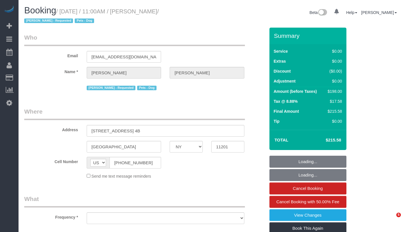
select select "NY"
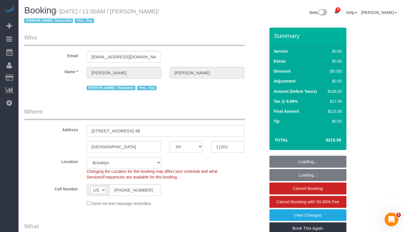
select select "string:stripe-pm_1QRarJ4VGloSiKo7f1CdWVbw"
select select "spot1"
select select "object:833"
select select "number:57"
select select "number:72"
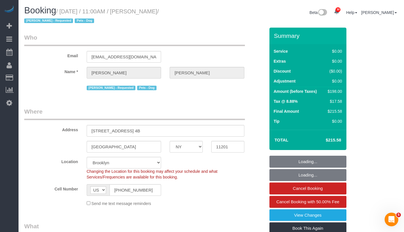
select select "number:13"
select select "number:5"
select select "object:1433"
select select "2"
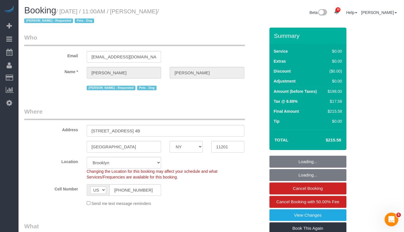
select select "2"
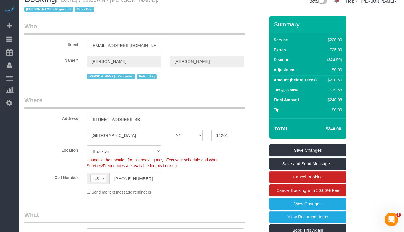
scroll to position [0, 0]
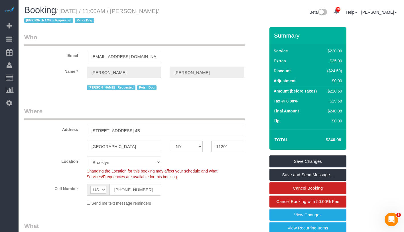
drag, startPoint x: 149, startPoint y: 12, endPoint x: 187, endPoint y: 11, distance: 38.5
click at [187, 11] on h1 "Booking / [DATE] / 11:00AM / [PERSON_NAME] / [PERSON_NAME] - Requested Pets - D…" at bounding box center [115, 14] width 183 height 19
copy small "[PERSON_NAME] /"
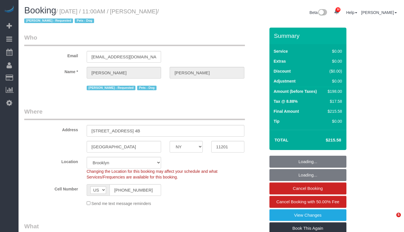
select select "NY"
select select "number:57"
select select "number:72"
select select "number:13"
select select "number:5"
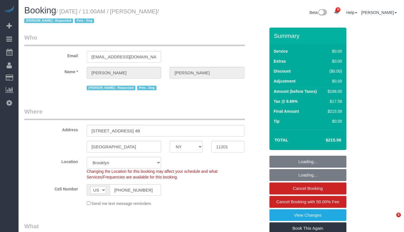
select select "object:982"
select select "string:stripe-pm_1QRarJ4VGloSiKo7f1CdWVbw"
select select "spot1"
select select "2"
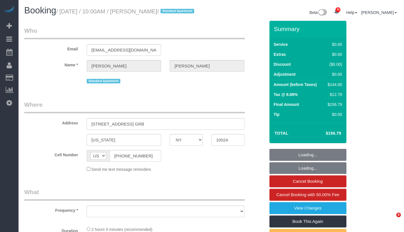
select select "NY"
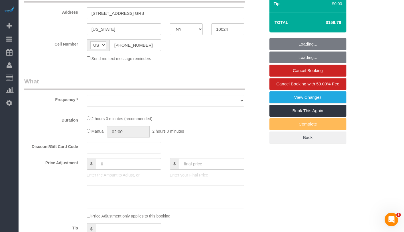
select select "number:58"
select select "number:76"
select select "number:15"
select select "number:6"
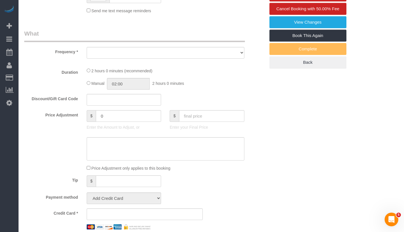
select select "object:1069"
select select "string:stripe-pm_1S7Kwf4VGloSiKo7PNDEgd5t"
select select "1"
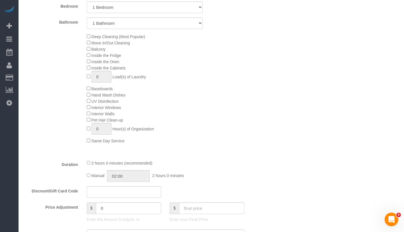
select select "spot1"
select select "1"
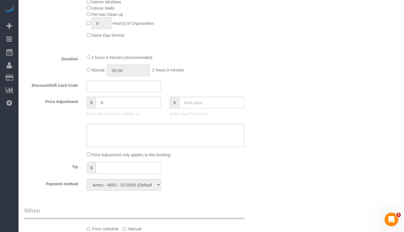
select select "object:1500"
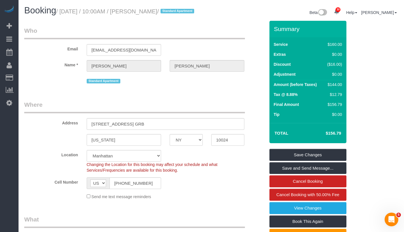
drag, startPoint x: 64, startPoint y: 11, endPoint x: 194, endPoint y: 13, distance: 130.8
click at [194, 13] on small "/ [DATE] / 10:00AM / [PERSON_NAME] / Standard Apartment" at bounding box center [126, 11] width 140 height 6
copy small "[DATE] / 10:00AM / [PERSON_NAME]"
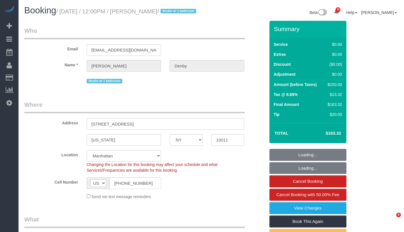
select select "NY"
select select "spot1"
select select "number:56"
select select "number:72"
select select "number:15"
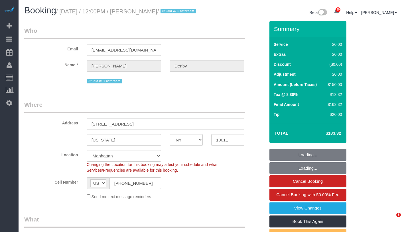
select select "number:6"
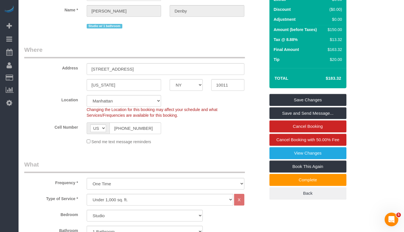
scroll to position [36, 0]
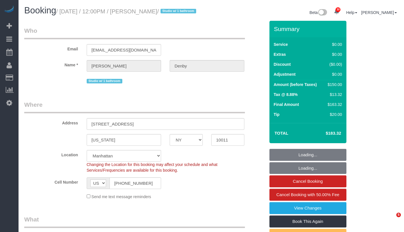
select select "NY"
select select "object:1461"
select select "spot1"
select select "number:56"
select select "number:72"
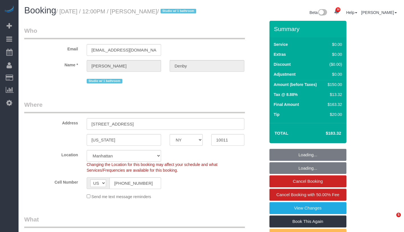
select select "number:15"
select select "number:6"
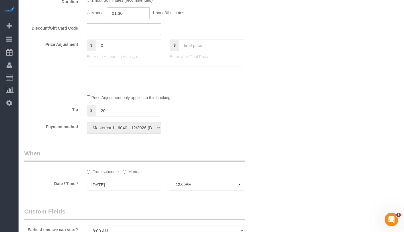
scroll to position [519, 0]
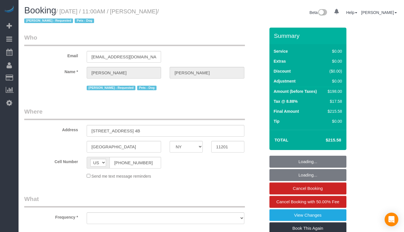
select select "NY"
select select "number:57"
select select "number:72"
select select "number:13"
select select "number:5"
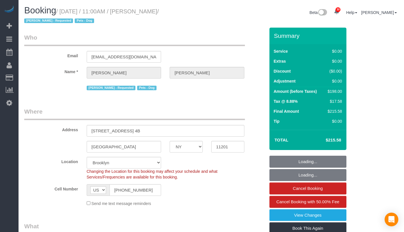
select select "string:stripe-pm_1QRarJ4VGloSiKo7f1CdWVbw"
select select "object:974"
select select "spot1"
select select "object:1433"
select select "2"
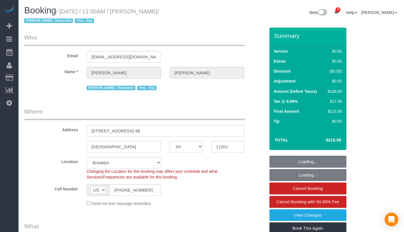
select select "2"
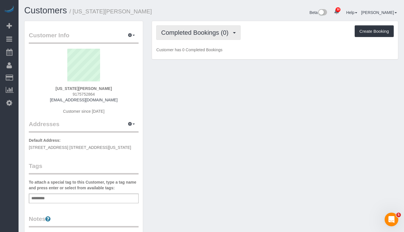
click at [201, 34] on span "Completed Bookings (0)" at bounding box center [196, 32] width 70 height 7
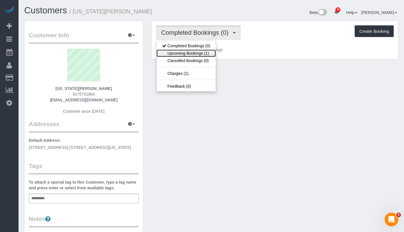
click at [192, 52] on link "Upcoming Bookings (1)" at bounding box center [185, 53] width 59 height 7
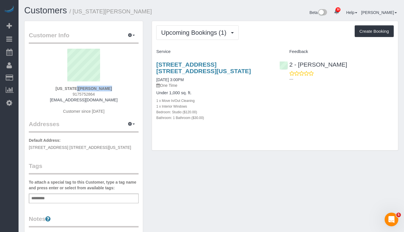
drag, startPoint x: 74, startPoint y: 88, endPoint x: 106, endPoint y: 88, distance: 32.2
click at [106, 88] on div "[US_STATE][PERSON_NAME] 9175752864 [EMAIL_ADDRESS][DOMAIN_NAME] Customer since …" at bounding box center [84, 84] width 110 height 71
copy strong "[US_STATE][PERSON_NAME]"
drag, startPoint x: 155, startPoint y: 77, endPoint x: 205, endPoint y: 77, distance: 50.1
click at [205, 77] on div "[STREET_ADDRESS] [STREET_ADDRESS][US_STATE] [DATE] 3:00PM One Time Under 1,000 …" at bounding box center [213, 94] width 123 height 76
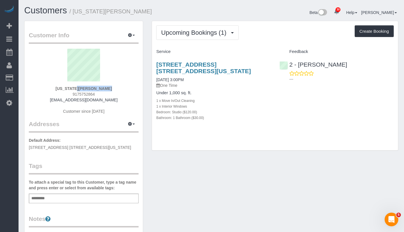
copy link "[DATE] 3:00PM"
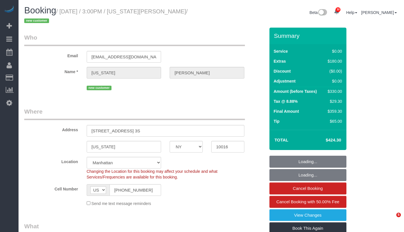
select select "NY"
select select "object:924"
select select "spot1"
select select "number:89"
select select "number:90"
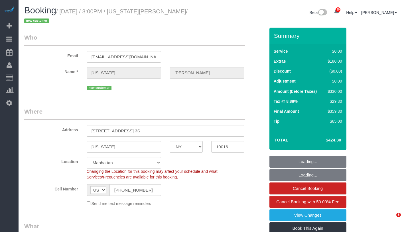
select select "number:15"
select select "number:5"
select select "object:1497"
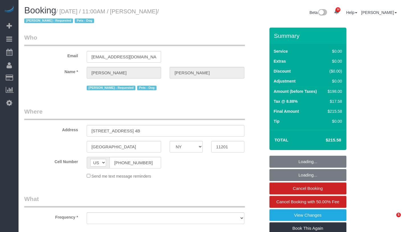
select select "NY"
select select "object:823"
select select "number:57"
select select "number:72"
select select "number:13"
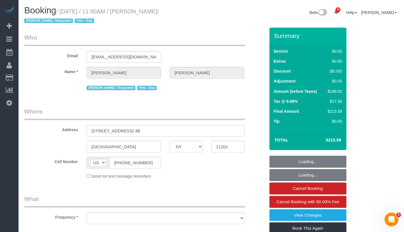
select select "number:5"
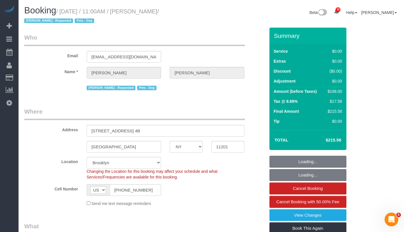
select select "object:978"
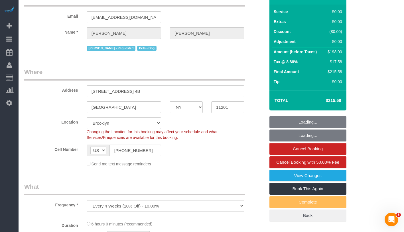
select select "string:stripe-pm_1QRarJ4VGloSiKo7f1CdWVbw"
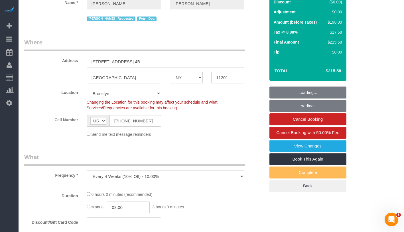
select select "spot1"
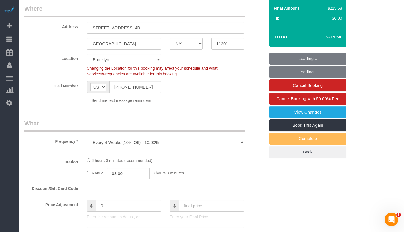
select select "2"
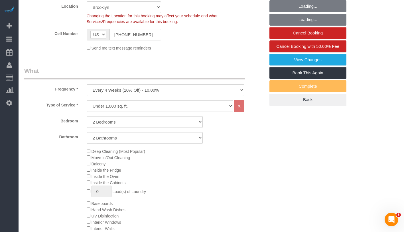
select select "2"
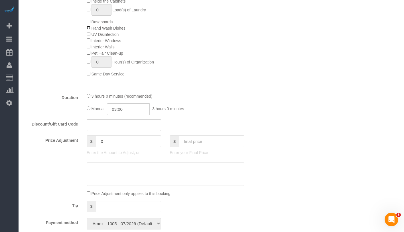
scroll to position [343, 0]
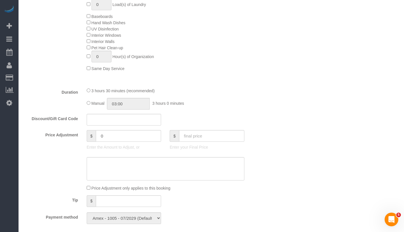
click at [88, 101] on div "Manual 03:00 3 hours 0 minutes" at bounding box center [166, 104] width 158 height 12
select select "spot43"
type input "03:30"
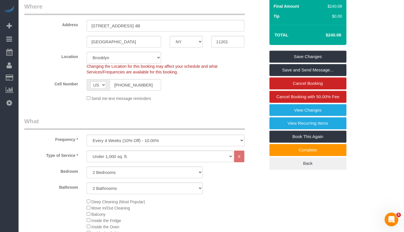
scroll to position [0, 0]
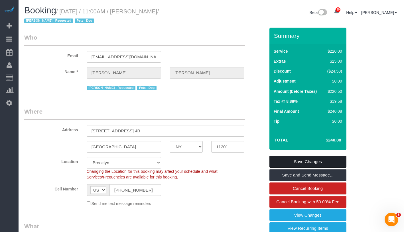
click at [307, 163] on link "Save Changes" at bounding box center [307, 162] width 77 height 12
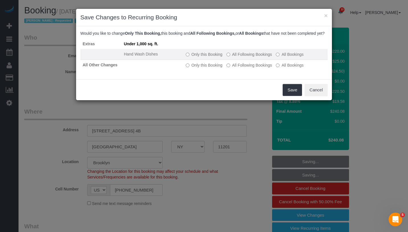
click at [195, 56] on td "Only this Booking All Following Bookings All Bookings" at bounding box center [255, 54] width 144 height 11
click at [194, 57] on label "Only this Booking" at bounding box center [204, 55] width 37 height 6
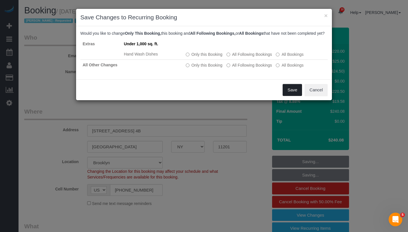
click at [292, 96] on button "Save" at bounding box center [292, 90] width 19 height 12
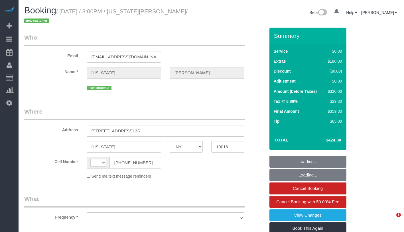
select select "NY"
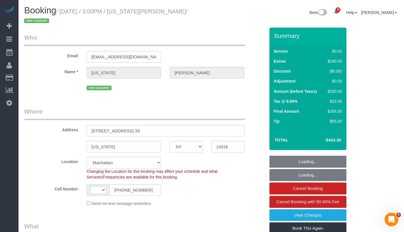
select select "string:stripe-pm_1SCUrU4VGloSiKo713NVIWVg"
select select "string:[GEOGRAPHIC_DATA]"
select select "object:821"
select select "number:89"
select select "number:90"
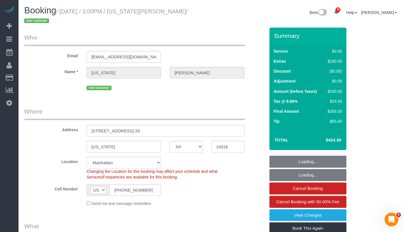
select select "number:15"
select select "number:5"
select select "object:1078"
select select "spot1"
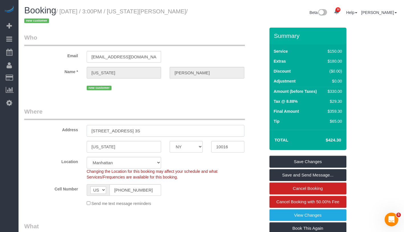
drag, startPoint x: 90, startPoint y: 131, endPoint x: 132, endPoint y: 130, distance: 42.2
click at [132, 130] on input "[STREET_ADDRESS] 3S" at bounding box center [166, 131] width 158 height 12
drag, startPoint x: 215, startPoint y: 148, endPoint x: 237, endPoint y: 146, distance: 21.4
click at [237, 146] on body "30 Beta Your Notifications You have 0 alerts × You have 2 to charge for [DATE] …" at bounding box center [202, 116] width 404 height 232
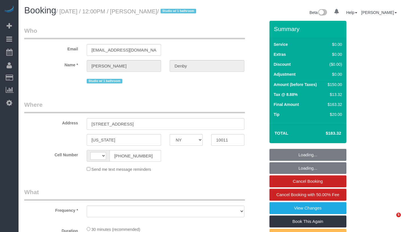
select select "NY"
select select "number:56"
select select "number:72"
select select "number:15"
select select "number:6"
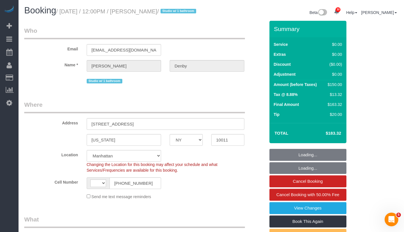
select select "string:stripe-pm_1SCJYo4VGloSiKo7VuujO5nw"
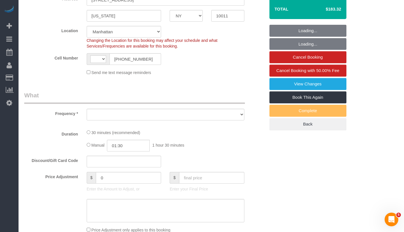
select select "string:[GEOGRAPHIC_DATA]"
select select "object:966"
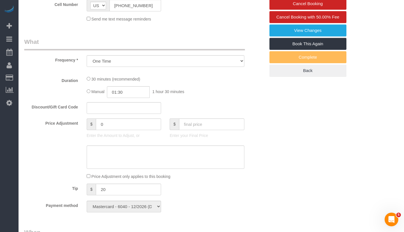
select select "spot1"
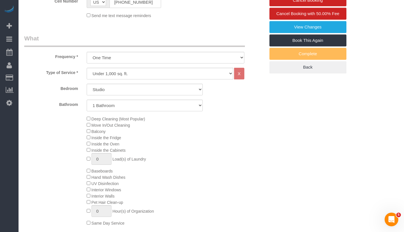
select select "object:1461"
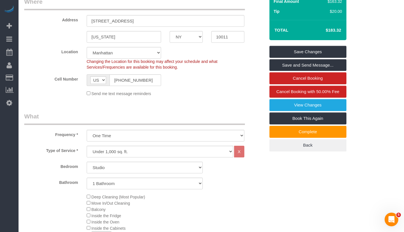
scroll to position [128, 0]
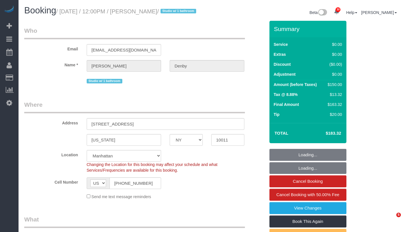
select select "NY"
select select "spot1"
select select "number:56"
select select "number:72"
select select "number:15"
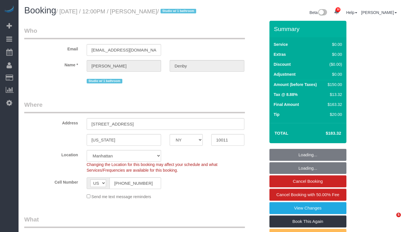
select select "number:6"
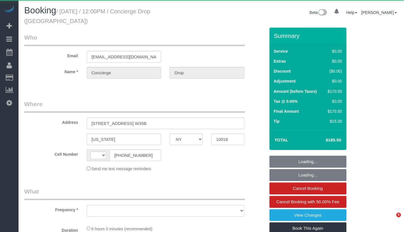
select select "NY"
select select "string:[GEOGRAPHIC_DATA]"
select select "2"
select select "number:89"
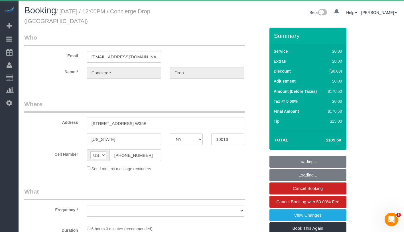
select select "number:90"
select select "number:15"
select select "number:6"
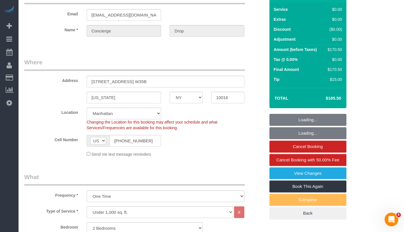
select select "object:1072"
select select "string:stripe-pm_1RaQn24VGloSiKo7zeOF73Wj"
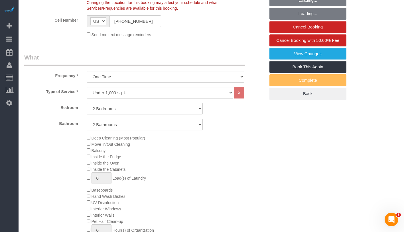
select select "2"
select select "spot1"
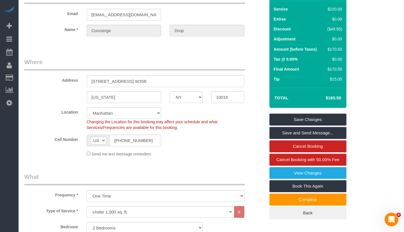
scroll to position [16, 0]
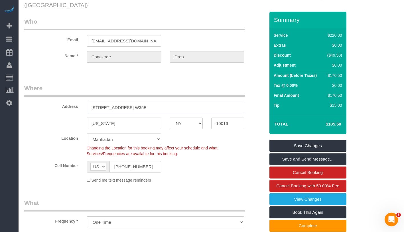
drag, startPoint x: 90, startPoint y: 99, endPoint x: 152, endPoint y: 100, distance: 62.4
click at [152, 102] on input "[STREET_ADDRESS] W35B" at bounding box center [166, 108] width 158 height 12
drag, startPoint x: 214, startPoint y: 117, endPoint x: 246, endPoint y: 117, distance: 32.5
click at [246, 118] on div "10016" at bounding box center [228, 124] width 42 height 12
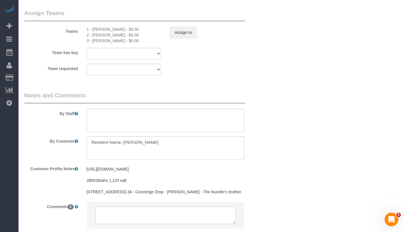
scroll to position [732, 0]
